Goal: Information Seeking & Learning: Compare options

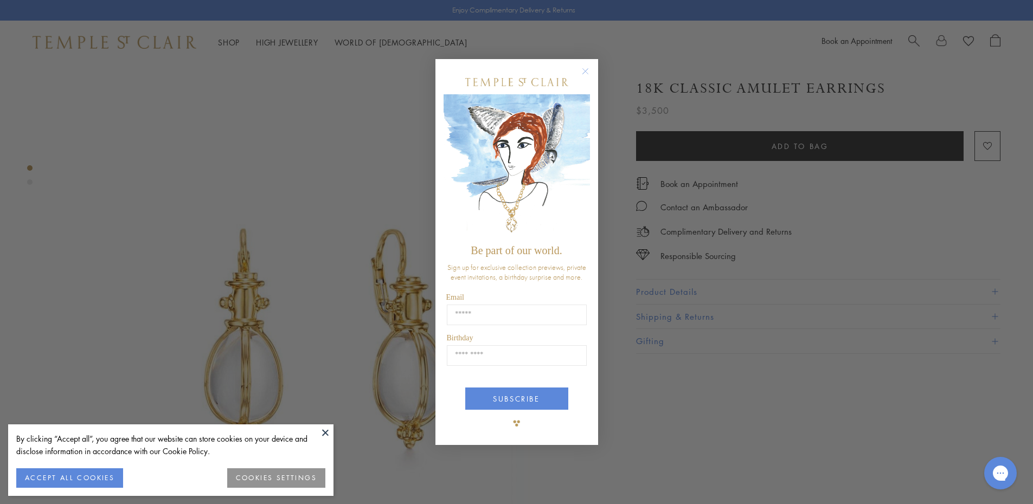
click at [585, 73] on circle "Close dialog" at bounding box center [585, 71] width 13 height 13
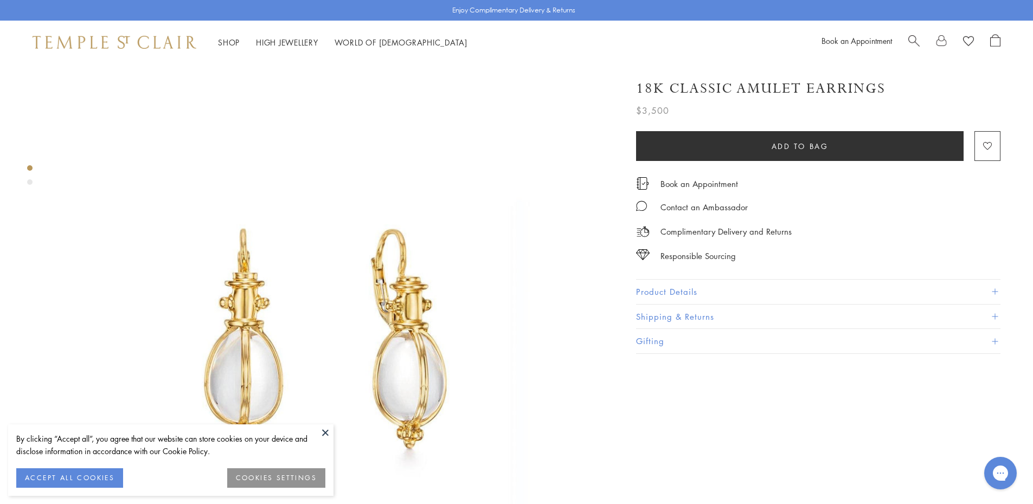
click at [695, 289] on button "Product Details" at bounding box center [818, 292] width 365 height 24
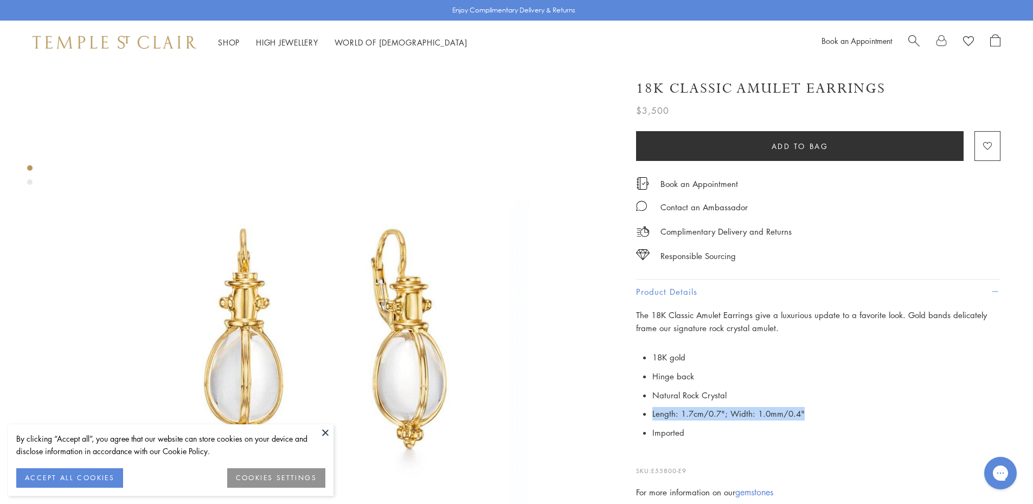
drag, startPoint x: 650, startPoint y: 412, endPoint x: 863, endPoint y: 421, distance: 212.3
click at [863, 421] on p "18K gold Hinge back Natural Rock Crystal Length: 1.7cm/0.7"; Width: 1.0mm/0.4" …" at bounding box center [818, 395] width 365 height 94
copy li "Length: 1.7cm/0.7"; Width: 1.0mm/0.4""
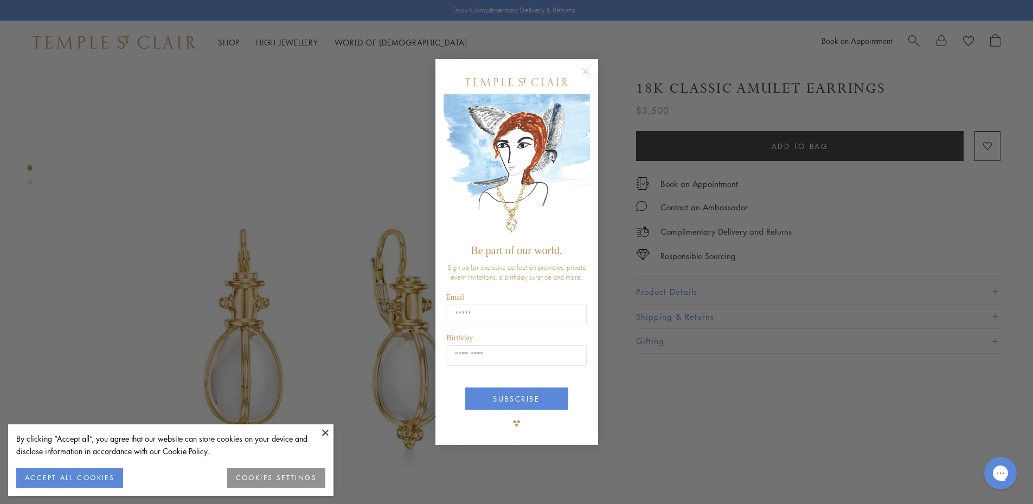
click at [589, 74] on circle "Close dialog" at bounding box center [585, 71] width 13 height 13
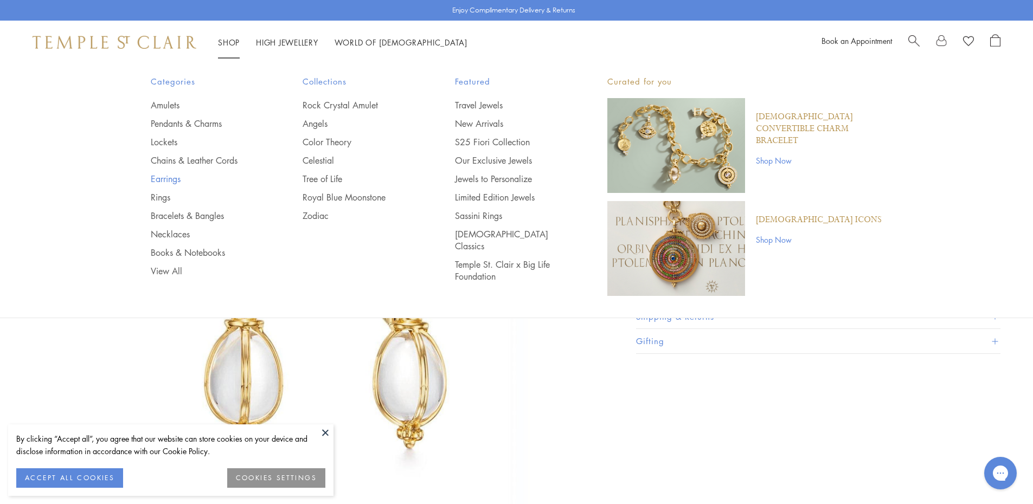
click at [169, 180] on link "Earrings" at bounding box center [205, 179] width 109 height 12
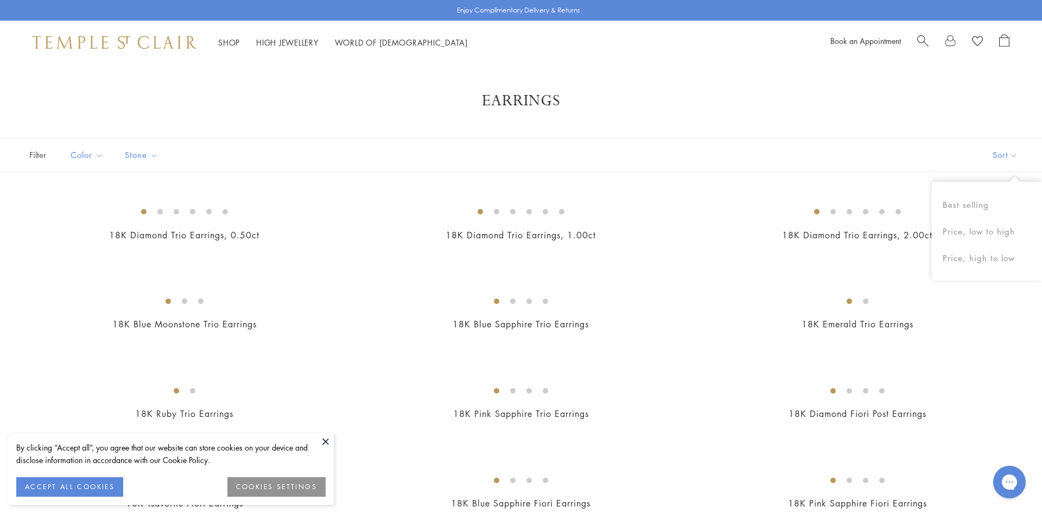
click at [977, 158] on button "Sort" at bounding box center [1005, 154] width 74 height 33
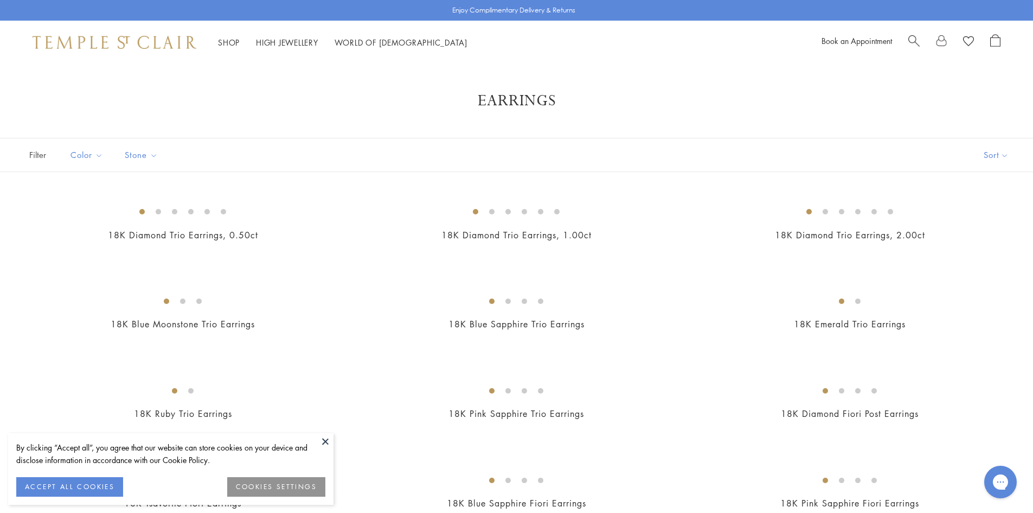
click at [995, 150] on button "Sort" at bounding box center [997, 154] width 74 height 33
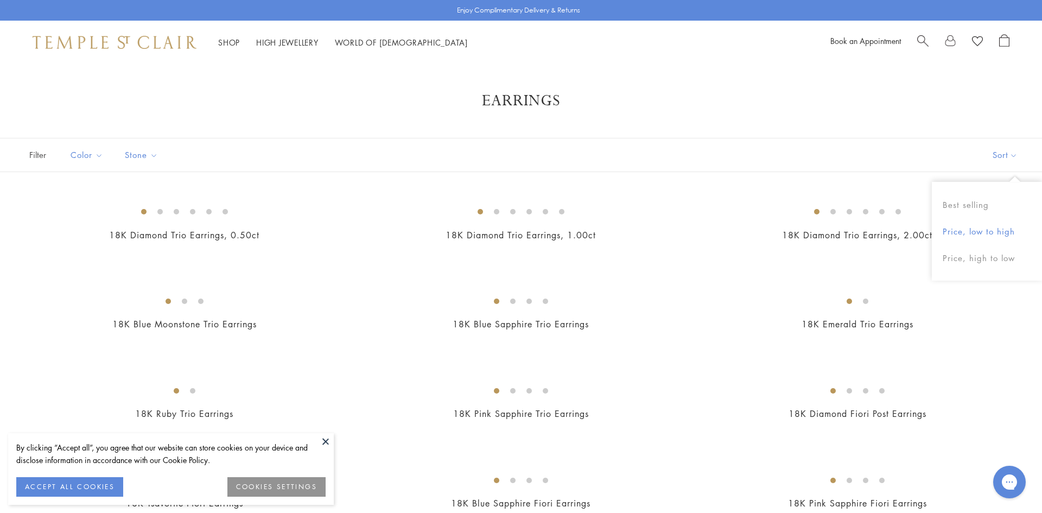
click at [972, 229] on button "Price, low to high" at bounding box center [986, 231] width 110 height 27
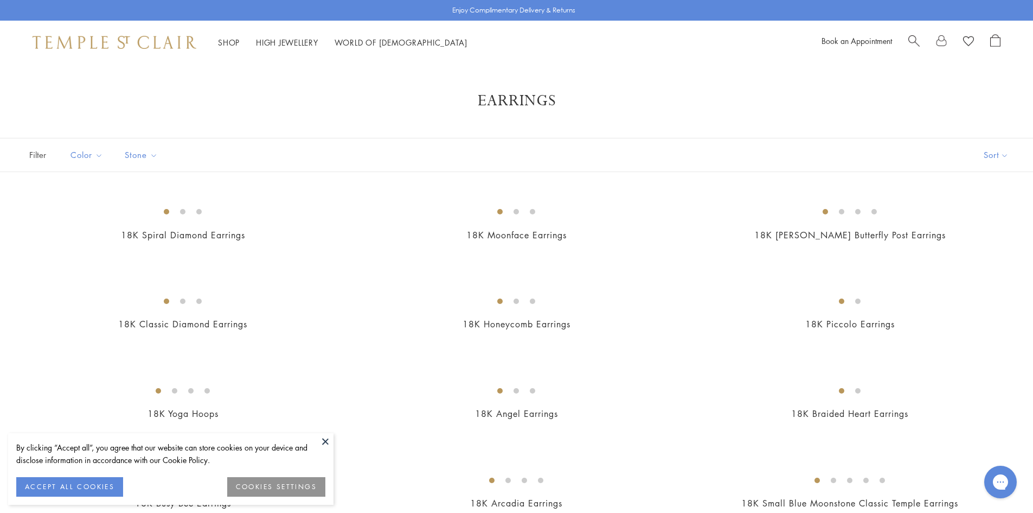
click at [70, 485] on button "ACCEPT ALL COOKIES" at bounding box center [69, 487] width 107 height 20
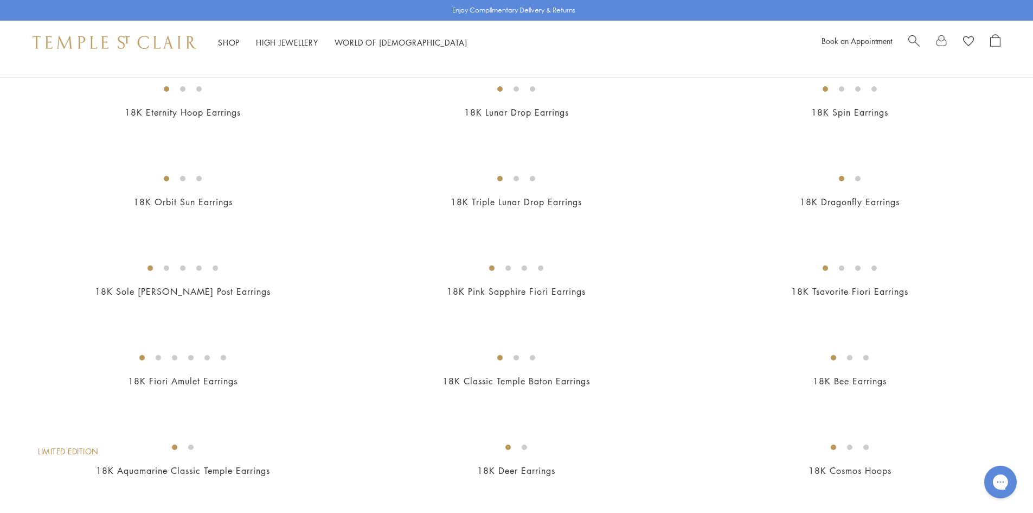
scroll to position [1193, 0]
